Goal: Task Accomplishment & Management: Complete application form

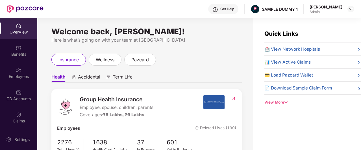
click at [274, 100] on div "View More" at bounding box center [312, 103] width 97 height 6
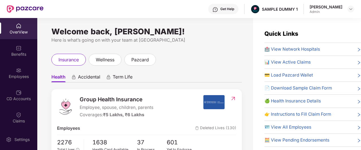
click at [218, 10] on img at bounding box center [215, 10] width 6 height 6
click at [186, 28] on div "Welcome back, [PERSON_NAME]! Here is what’s going on with your team at Pazcare …" at bounding box center [145, 87] width 216 height 139
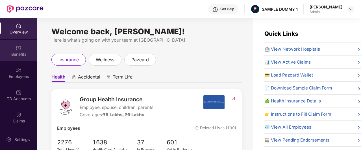
click at [17, 53] on div "Benefits" at bounding box center [18, 55] width 37 height 6
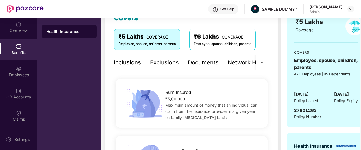
scroll to position [84, 0]
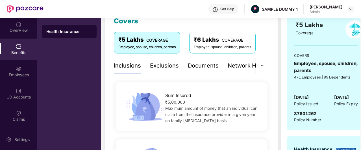
click at [167, 69] on div "Exclusions" at bounding box center [164, 66] width 29 height 9
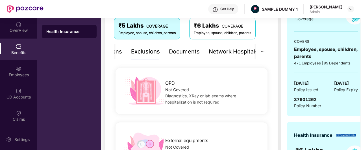
scroll to position [91, 0]
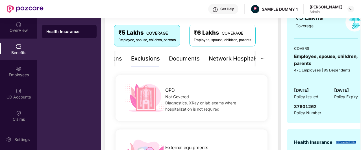
click at [189, 62] on div "Documents" at bounding box center [184, 58] width 31 height 9
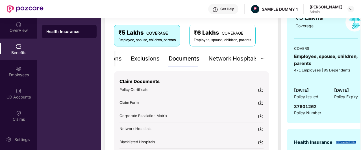
scroll to position [126, 0]
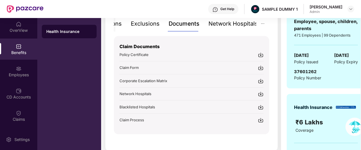
click at [223, 27] on div "Network Hospitals" at bounding box center [232, 23] width 49 height 9
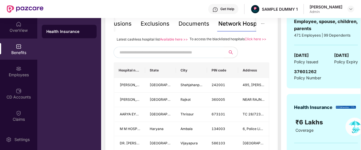
scroll to position [107, 0]
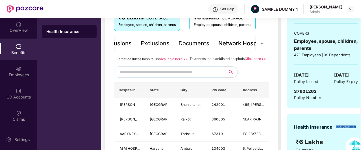
click at [189, 76] on input "text" at bounding box center [167, 72] width 97 height 8
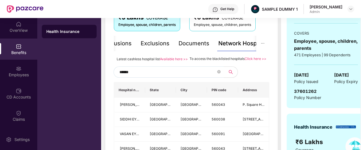
type input "******"
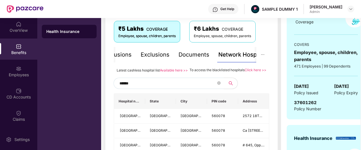
scroll to position [95, 0]
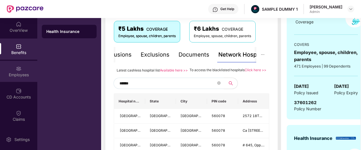
click at [10, 65] on div "Employees" at bounding box center [18, 71] width 37 height 21
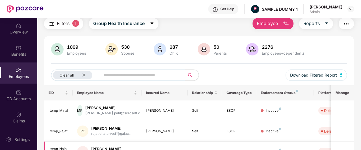
scroll to position [0, 0]
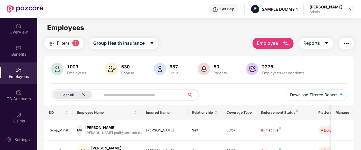
click at [257, 40] on button "Employee" at bounding box center [272, 43] width 41 height 11
drag, startPoint x: 242, startPoint y: 48, endPoint x: 292, endPoint y: 28, distance: 54.7
click at [292, 28] on main "Employees Filters 1 Group Health Insurance Employee Reports 1009 Employees 530 …" at bounding box center [198, 93] width 323 height 150
click at [283, 41] on img "button" at bounding box center [285, 43] width 7 height 7
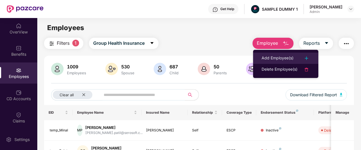
click at [275, 60] on div "Add Employee(s)" at bounding box center [277, 58] width 32 height 7
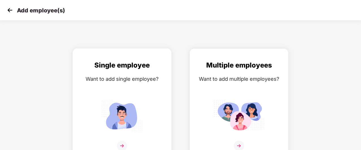
scroll to position [9, 0]
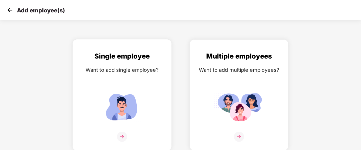
click at [157, 79] on div "Single employee Want to add single employee?" at bounding box center [121, 100] width 87 height 98
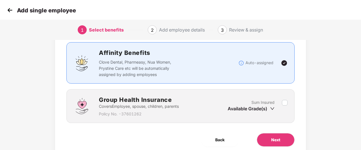
scroll to position [36, 0]
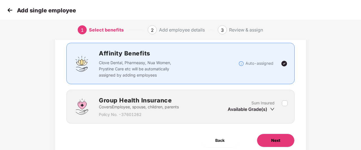
click at [279, 146] on button "Next" at bounding box center [276, 141] width 38 height 14
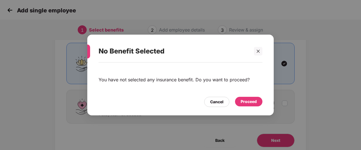
click at [246, 99] on div "Proceed" at bounding box center [248, 102] width 16 height 6
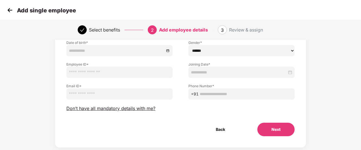
scroll to position [64, 0]
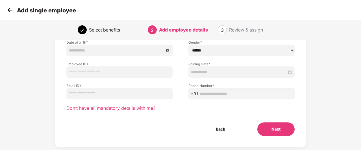
click at [119, 110] on span "Don’t have all mandatory details with me?" at bounding box center [110, 109] width 89 height 6
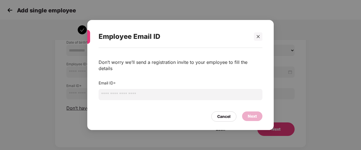
click at [129, 93] on input "email" at bounding box center [181, 94] width 164 height 11
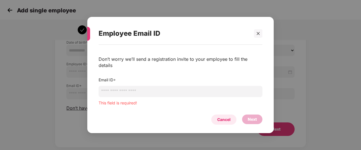
click at [229, 117] on div "Cancel" at bounding box center [223, 120] width 13 height 6
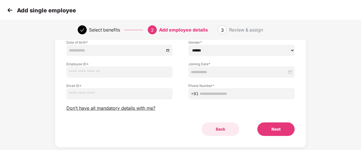
click at [218, 128] on button "Back" at bounding box center [221, 130] width 38 height 14
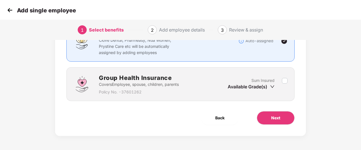
scroll to position [58, 0]
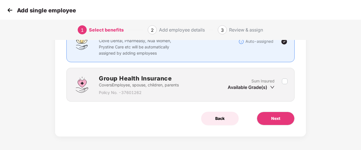
click at [222, 122] on button "Back" at bounding box center [220, 119] width 38 height 14
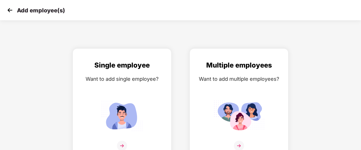
click at [9, 11] on img at bounding box center [10, 10] width 8 height 8
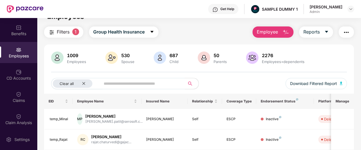
scroll to position [11, 0]
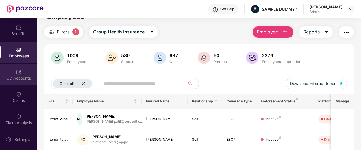
click at [23, 78] on div "CD Accounts" at bounding box center [18, 79] width 37 height 6
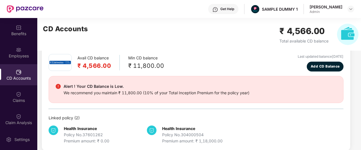
scroll to position [0, 0]
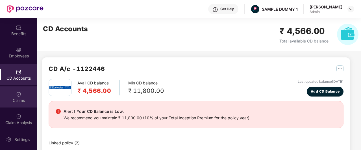
click at [13, 95] on div "Claims" at bounding box center [18, 97] width 37 height 21
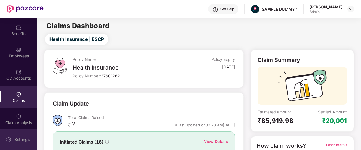
click at [16, 140] on div "Settings" at bounding box center [22, 140] width 19 height 6
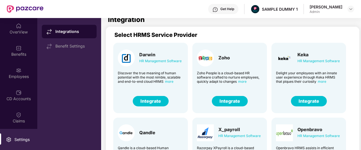
scroll to position [14, 0]
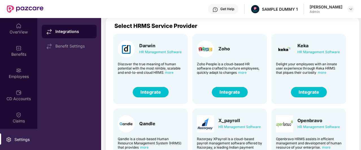
click at [300, 91] on button "Integrate" at bounding box center [309, 92] width 36 height 10
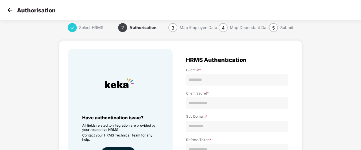
click at [9, 9] on img at bounding box center [10, 10] width 8 height 8
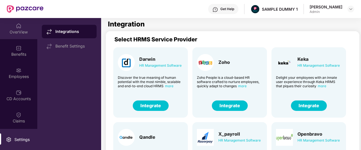
click at [16, 27] on img at bounding box center [19, 26] width 6 height 6
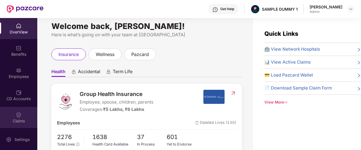
scroll to position [40, 0]
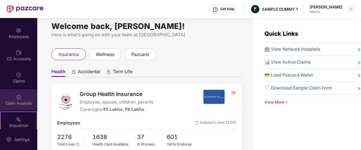
click at [24, 103] on div "Claim Analysis" at bounding box center [18, 104] width 37 height 6
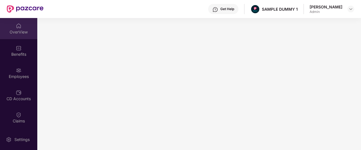
click at [27, 29] on div "OverView" at bounding box center [18, 32] width 37 height 6
